Goal: Task Accomplishment & Management: Use online tool/utility

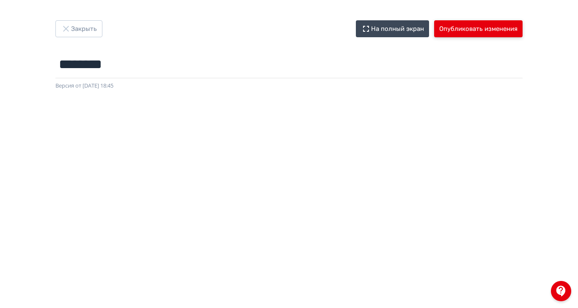
click at [522, 29] on button "Опубликовать изменения" at bounding box center [478, 28] width 88 height 17
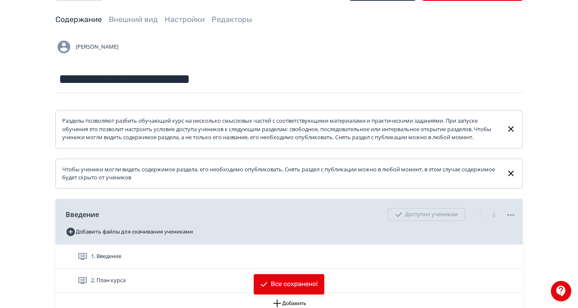
scroll to position [56, 0]
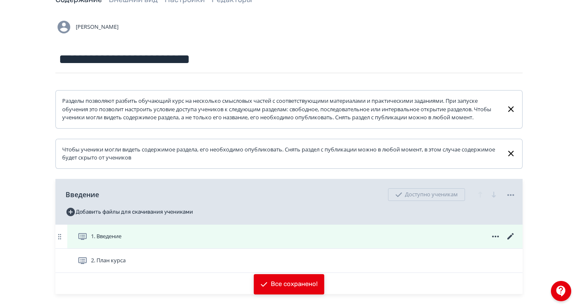
click at [202, 238] on div "1. Введение" at bounding box center [294, 237] width 455 height 24
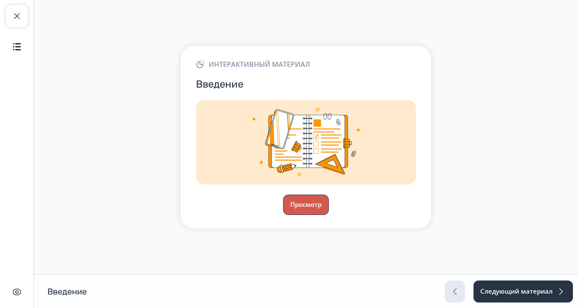
click at [329, 215] on button "Просмотр" at bounding box center [306, 205] width 46 height 20
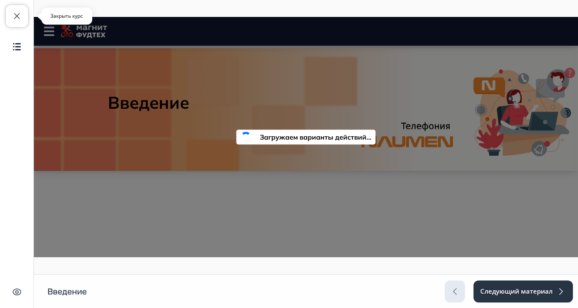
click at [14, 15] on span "button" at bounding box center [17, 16] width 10 height 10
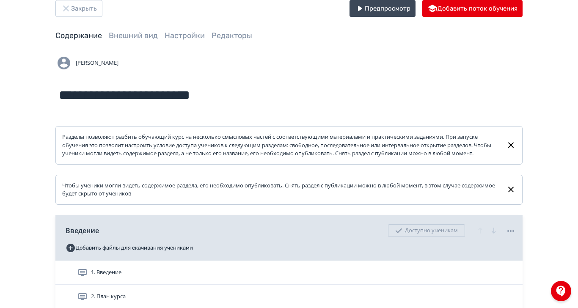
scroll to position [56, 0]
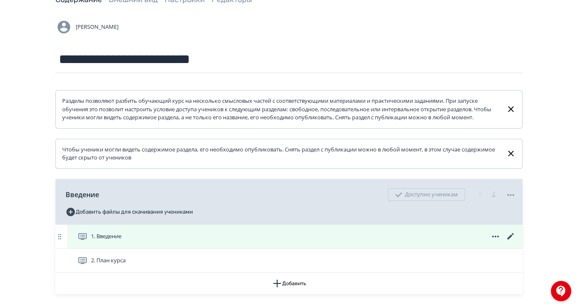
click at [121, 241] on span "1. Введение" at bounding box center [106, 236] width 30 height 8
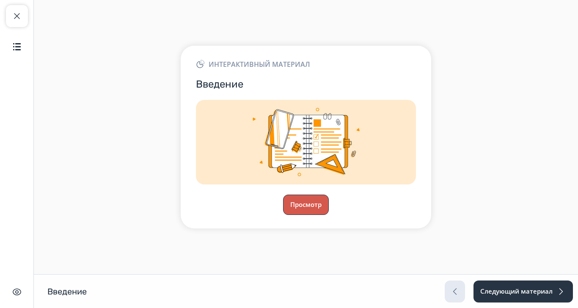
click at [329, 215] on button "Просмотр" at bounding box center [306, 205] width 46 height 20
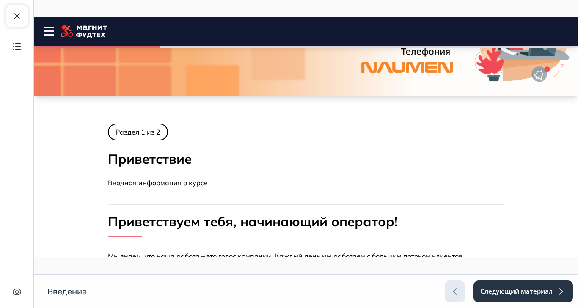
scroll to position [56, 0]
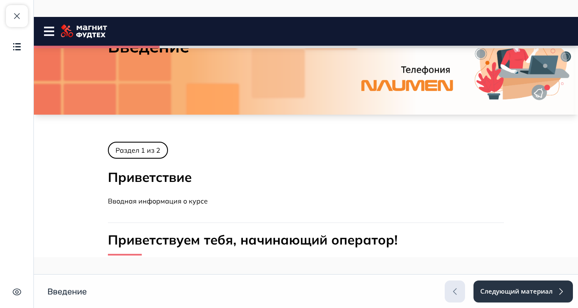
click at [52, 28] on rect at bounding box center [49, 28] width 10 height 2
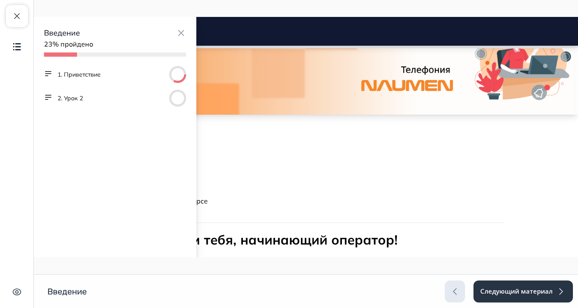
click at [504, 178] on h2 "Приветствие" at bounding box center [306, 177] width 396 height 17
click at [180, 31] on icon "button" at bounding box center [181, 33] width 10 height 10
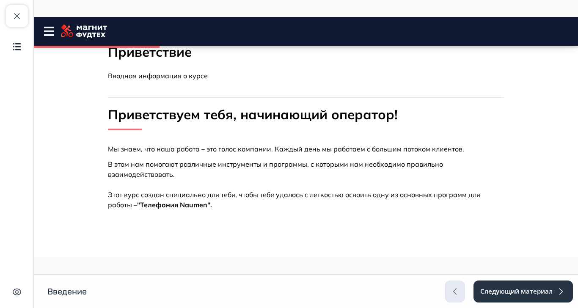
scroll to position [191, 0]
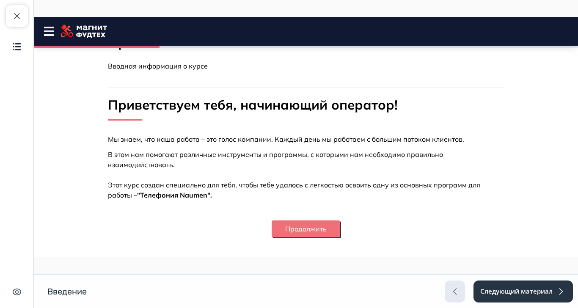
click at [340, 222] on button "Продолжить" at bounding box center [306, 228] width 69 height 17
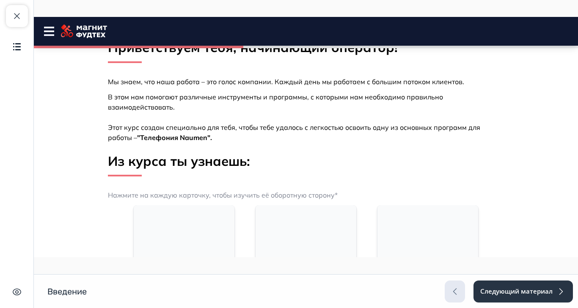
scroll to position [571, 0]
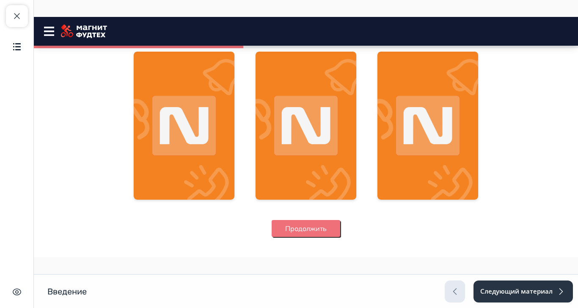
click at [340, 231] on button "Продолжить" at bounding box center [306, 228] width 69 height 17
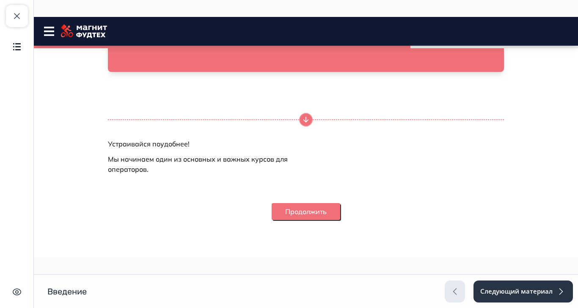
scroll to position [1056, 0]
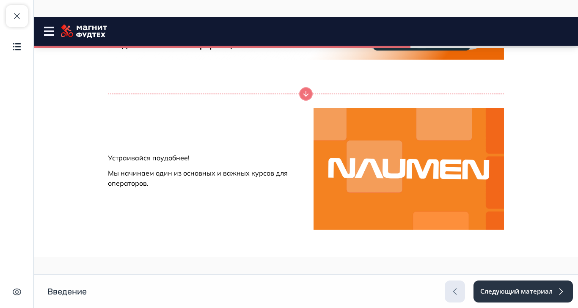
click at [340, 258] on button "Продолжить" at bounding box center [306, 265] width 69 height 17
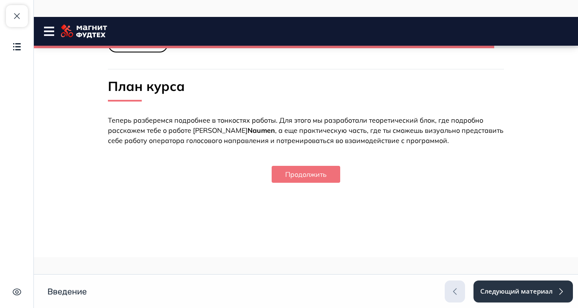
scroll to position [0, 0]
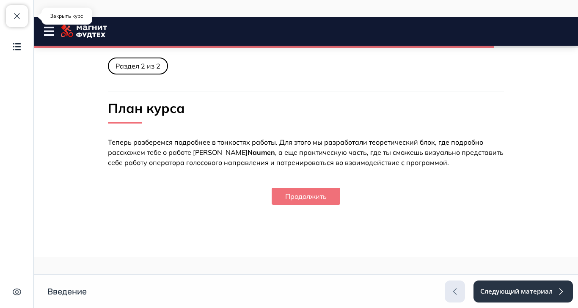
click at [16, 18] on span "button" at bounding box center [17, 16] width 10 height 10
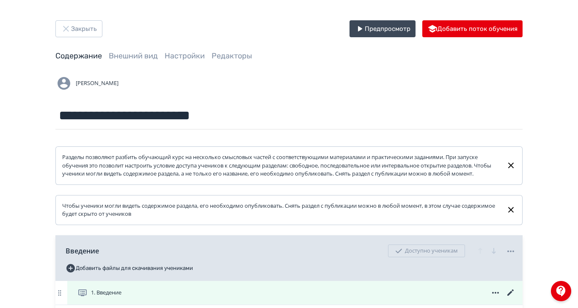
click at [516, 298] on icon at bounding box center [510, 293] width 10 height 10
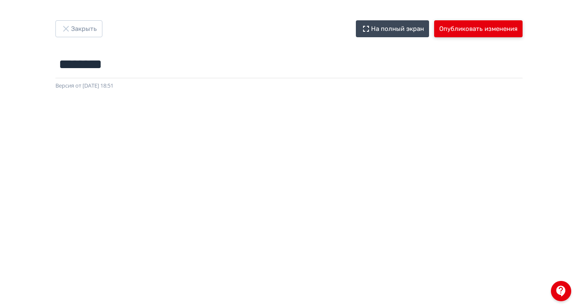
click at [522, 27] on button "Опубликовать изменения" at bounding box center [478, 28] width 88 height 17
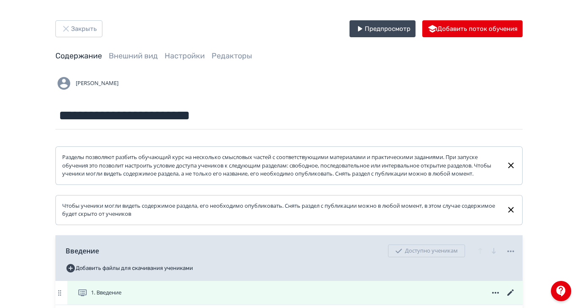
click at [222, 298] on div "1. Введение" at bounding box center [296, 293] width 438 height 10
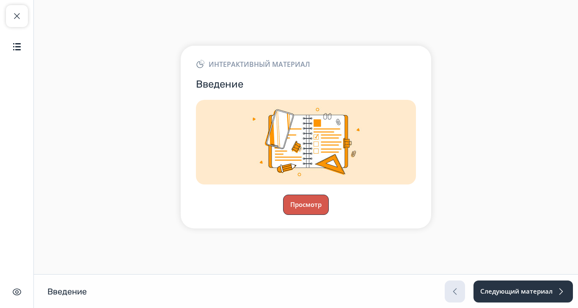
click at [329, 215] on button "Просмотр" at bounding box center [306, 205] width 46 height 20
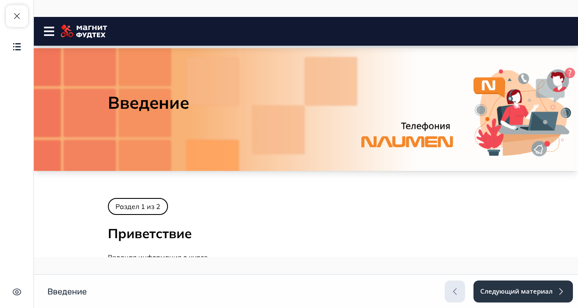
click at [52, 28] on rect at bounding box center [49, 28] width 10 height 2
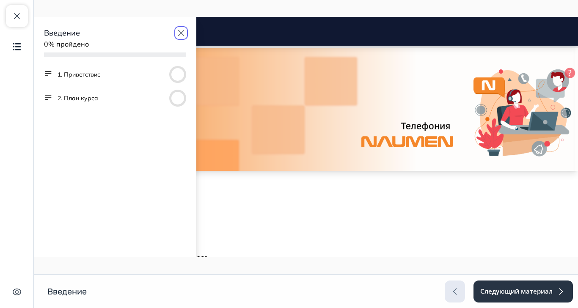
click at [182, 30] on icon "button" at bounding box center [181, 33] width 10 height 10
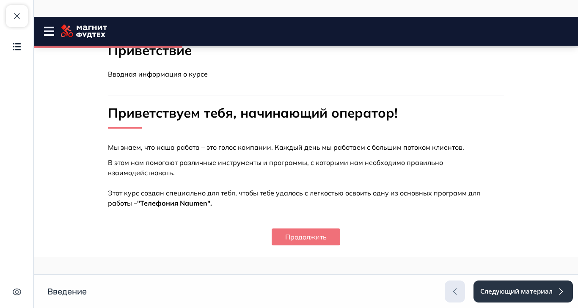
scroll to position [191, 0]
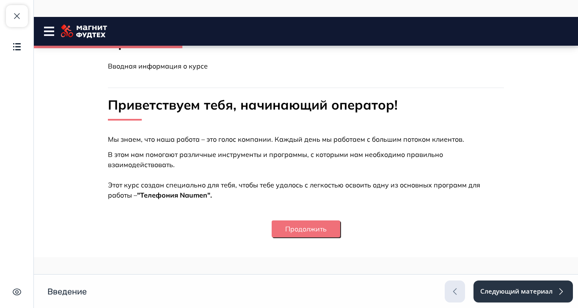
click at [340, 220] on button "Продолжить" at bounding box center [306, 228] width 69 height 17
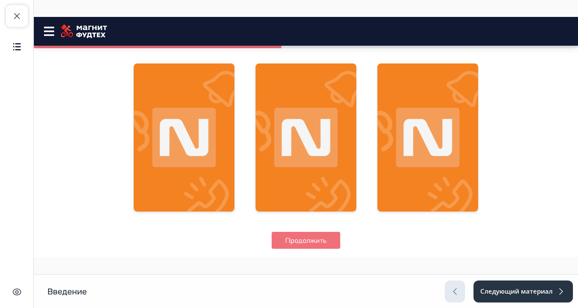
scroll to position [571, 0]
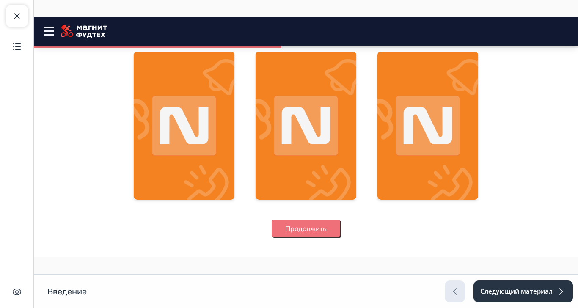
click at [340, 225] on button "Продолжить" at bounding box center [306, 228] width 69 height 17
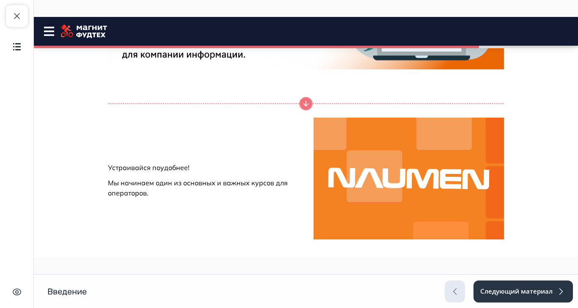
scroll to position [1056, 0]
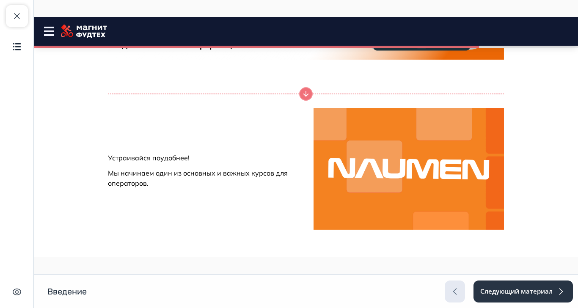
click at [340, 258] on button "Продолжить" at bounding box center [306, 265] width 69 height 17
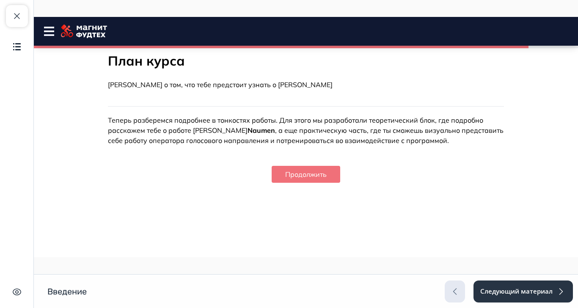
scroll to position [0, 0]
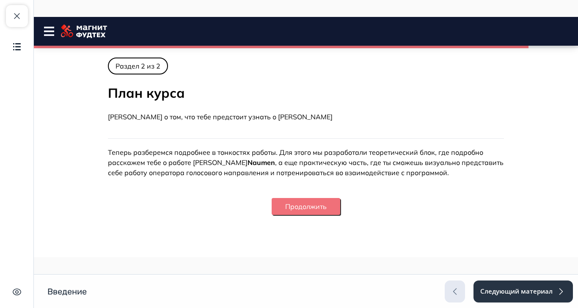
click at [340, 205] on button "Продолжить" at bounding box center [306, 206] width 69 height 17
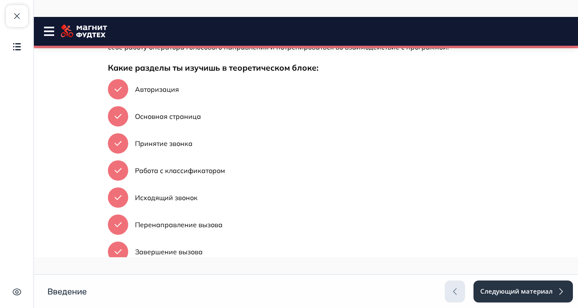
scroll to position [144, 0]
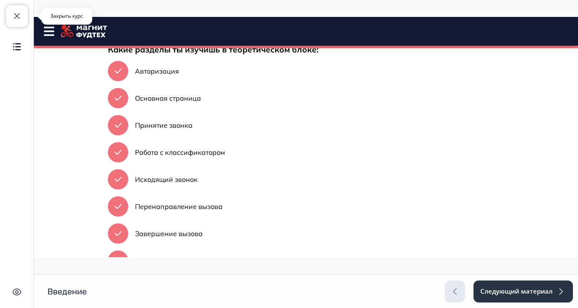
click at [9, 19] on button "Закрыть курс" at bounding box center [17, 16] width 22 height 22
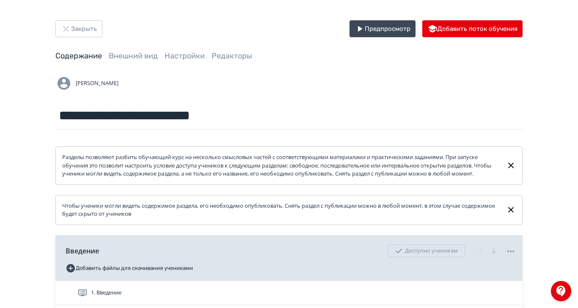
scroll to position [169, 0]
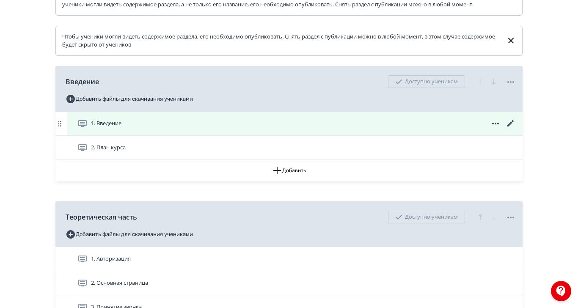
click at [516, 129] on icon at bounding box center [510, 123] width 10 height 10
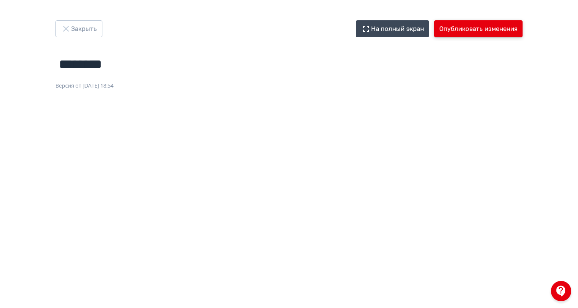
click at [522, 30] on button "Опубликовать изменения" at bounding box center [478, 28] width 88 height 17
